Goal: Find specific page/section: Find specific page/section

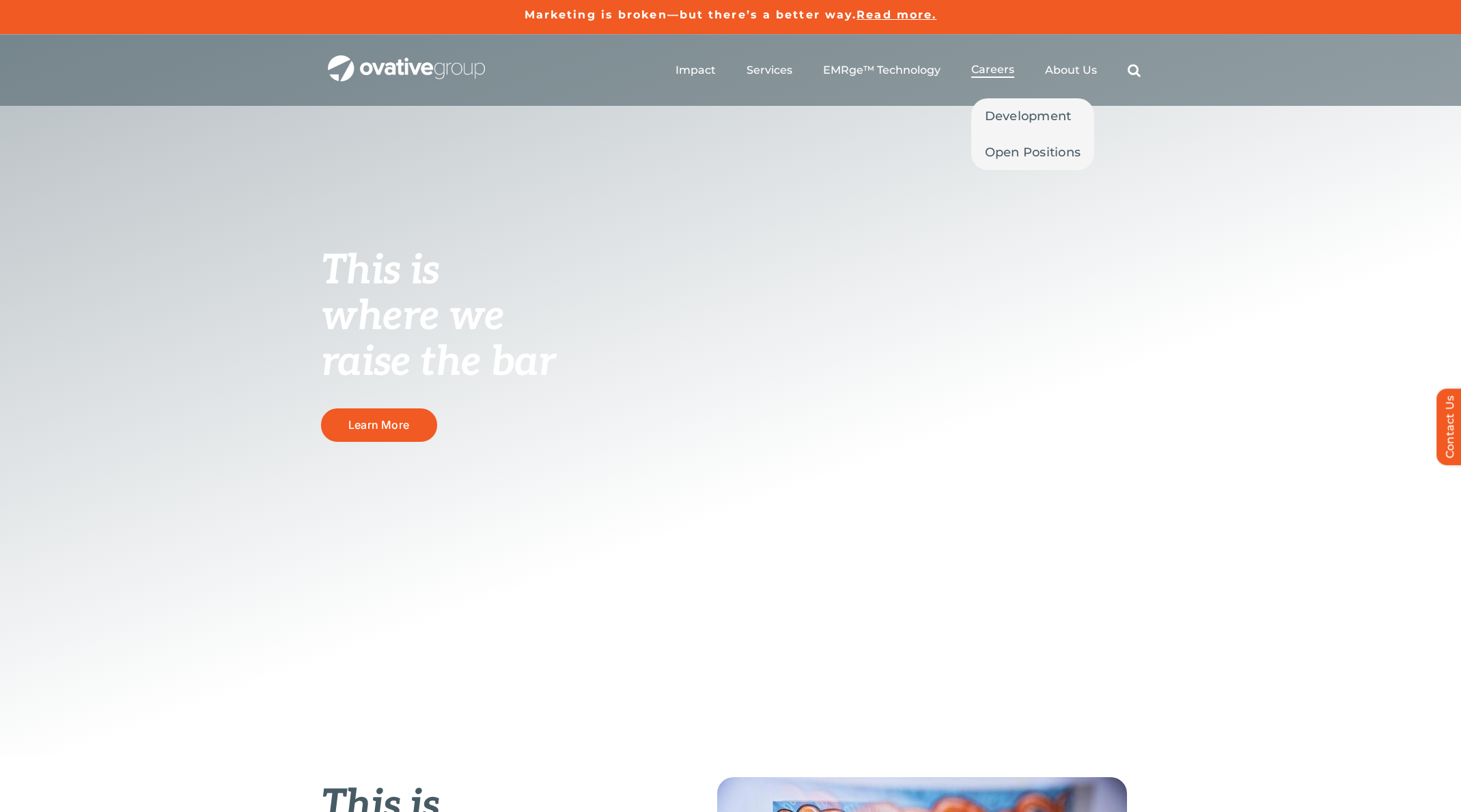
click at [999, 67] on span "Careers" at bounding box center [992, 70] width 43 height 13
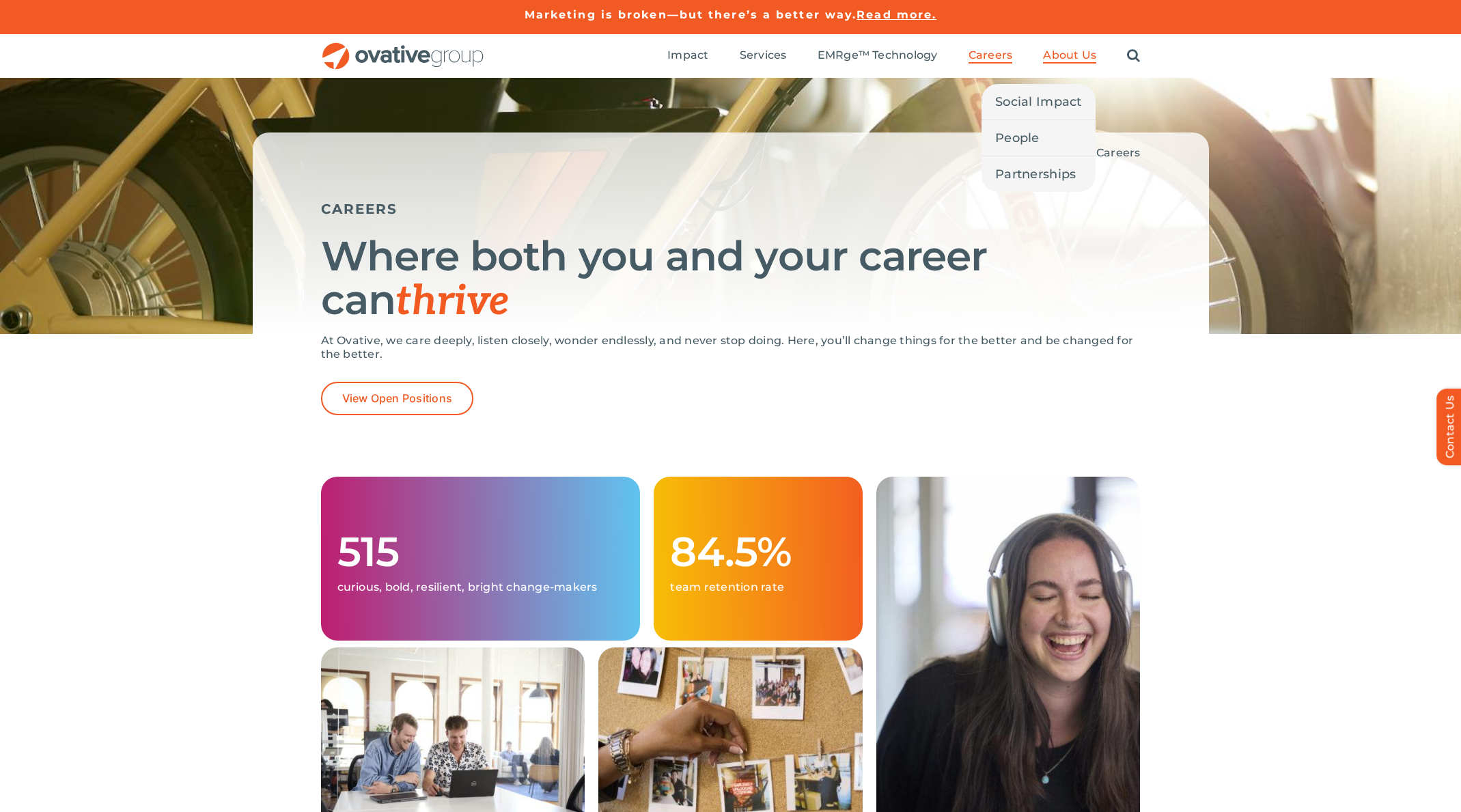
click at [1060, 55] on span "About Us" at bounding box center [1070, 55] width 53 height 13
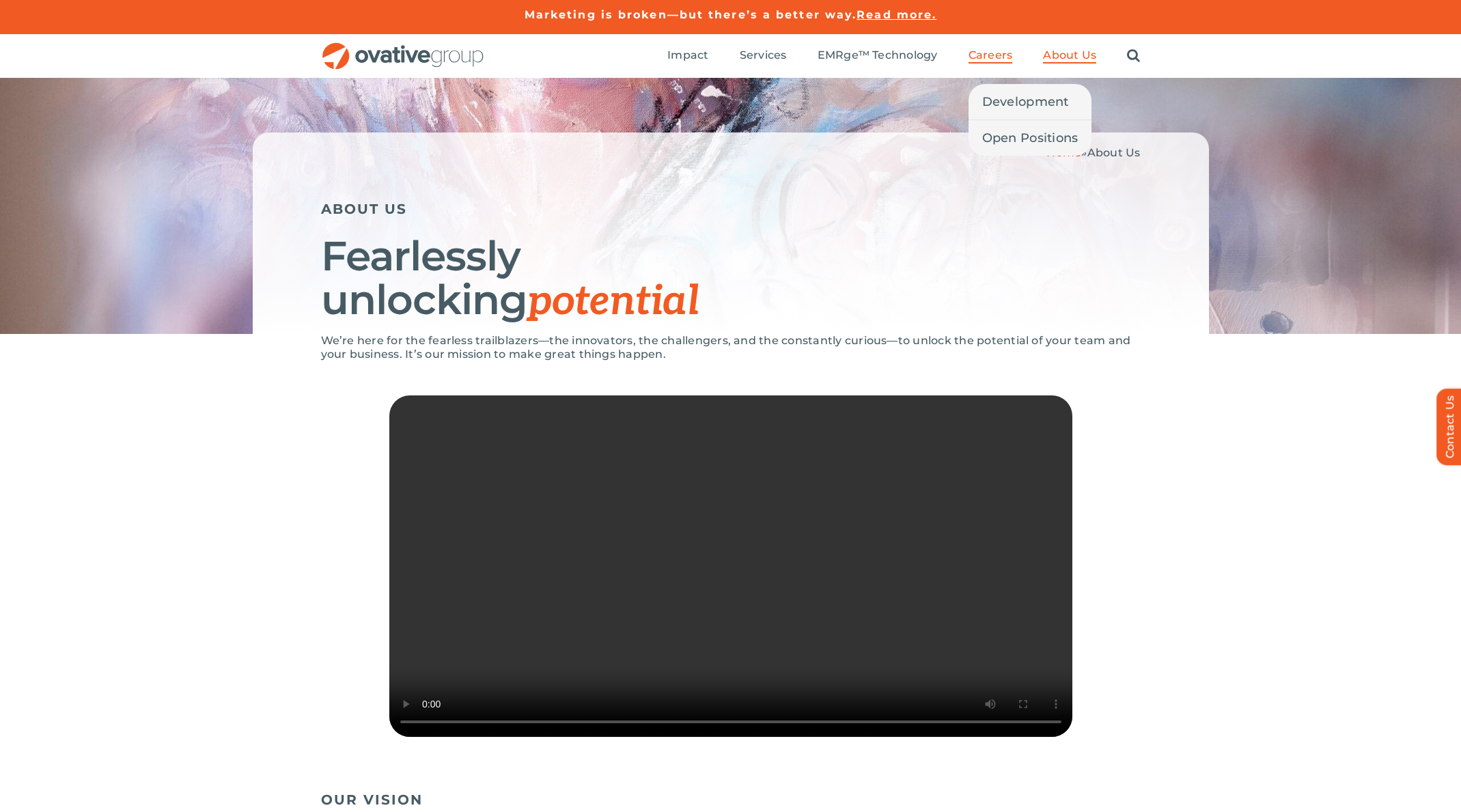
click at [984, 52] on span "Careers" at bounding box center [990, 55] width 44 height 13
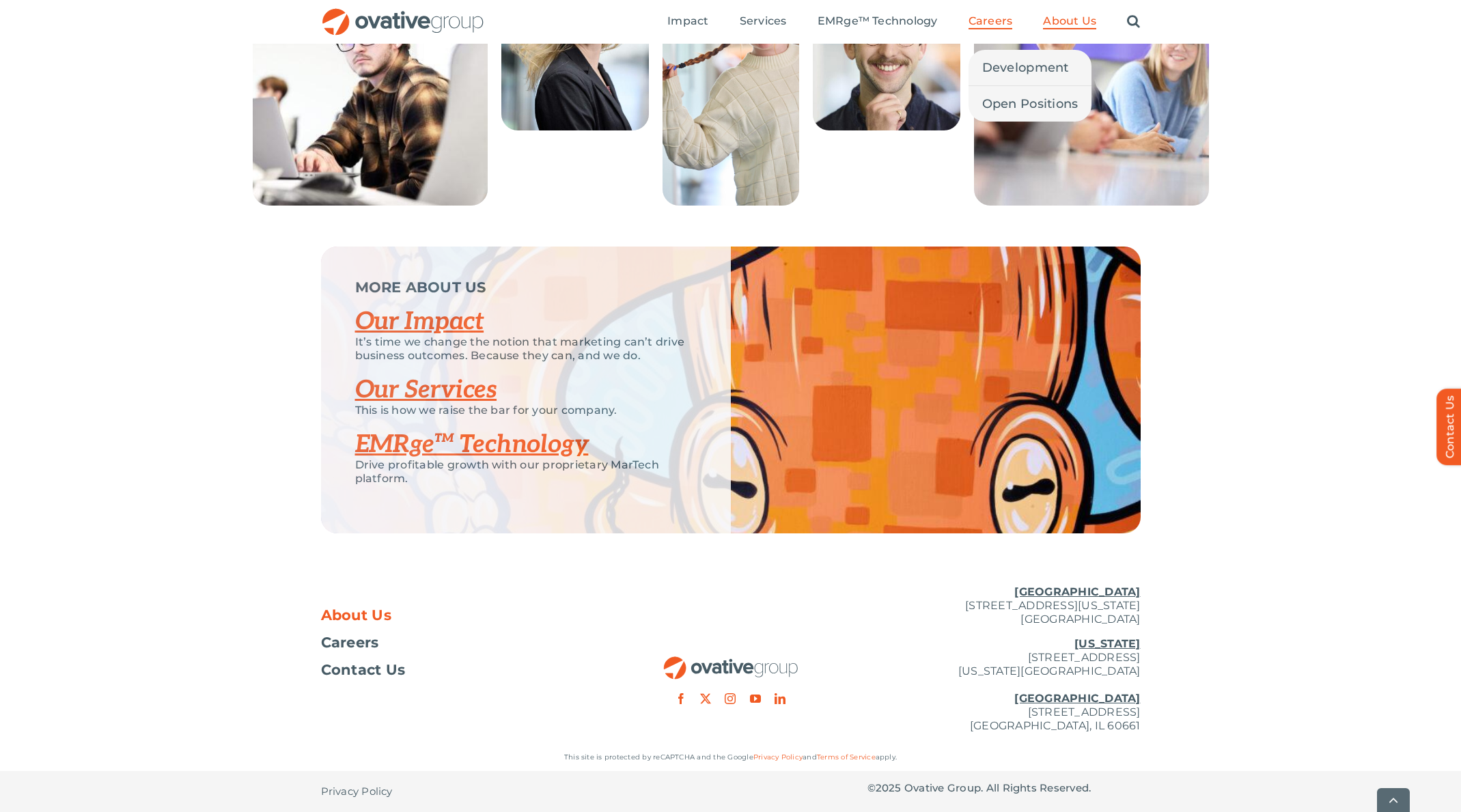
scroll to position [2687, 0]
